Goal: Task Accomplishment & Management: Complete application form

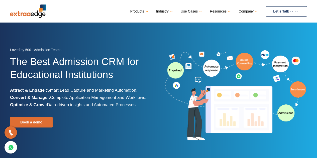
click at [295, 8] on link "Let’s Talk" at bounding box center [286, 11] width 41 height 10
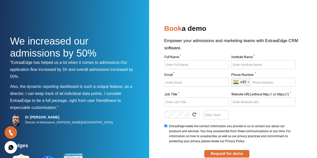
click at [12, 145] on icon at bounding box center [11, 147] width 6 height 7
click at [196, 66] on input "Full Name *" at bounding box center [196, 64] width 64 height 9
type input "Sudhir K"
type input "Kidzonia"
type input "[EMAIL_ADDRESS][DOMAIN_NAME]"
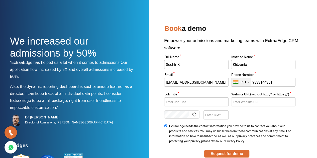
type input "9833144361"
type input "D"
type input "Director"
click at [247, 102] on input "Website URL(without http:// or https://) *" at bounding box center [263, 101] width 64 height 9
type input "[DOMAIN_NAME]"
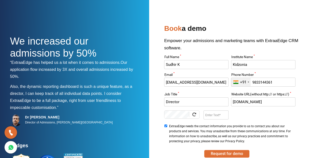
click at [212, 116] on input "Enter Text" at bounding box center [215, 114] width 25 height 9
click at [230, 153] on button "Request for demo" at bounding box center [226, 154] width 45 height 8
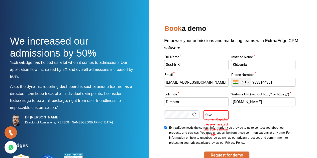
click at [219, 115] on input "f4vo" at bounding box center [215, 114] width 25 height 9
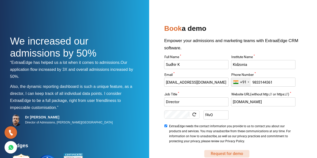
type input "f4vO"
click at [226, 152] on button "Request for demo" at bounding box center [226, 154] width 45 height 8
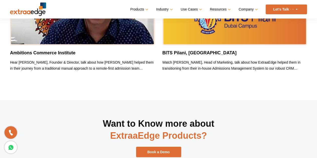
scroll to position [4517, 0]
